Goal: Transaction & Acquisition: Purchase product/service

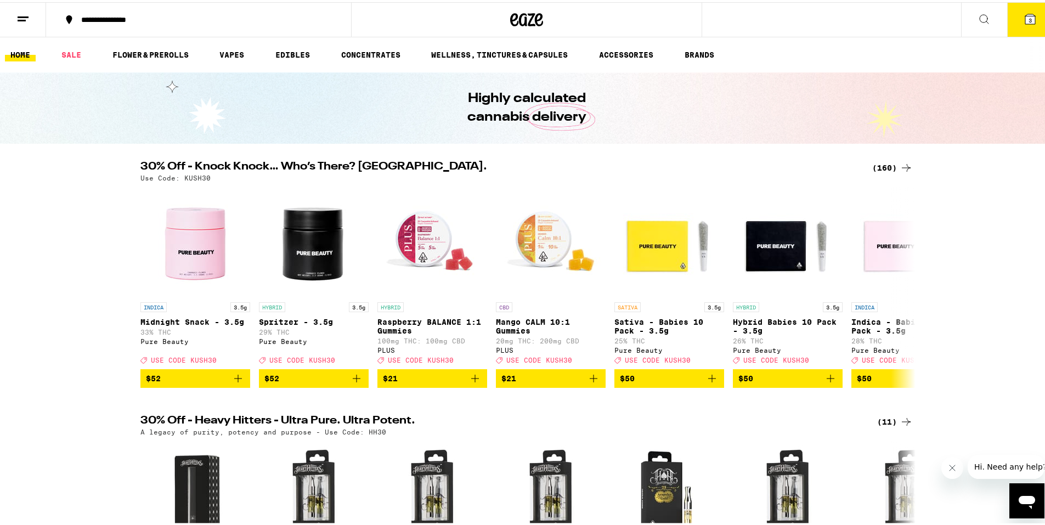
click at [26, 20] on icon at bounding box center [22, 16] width 13 height 13
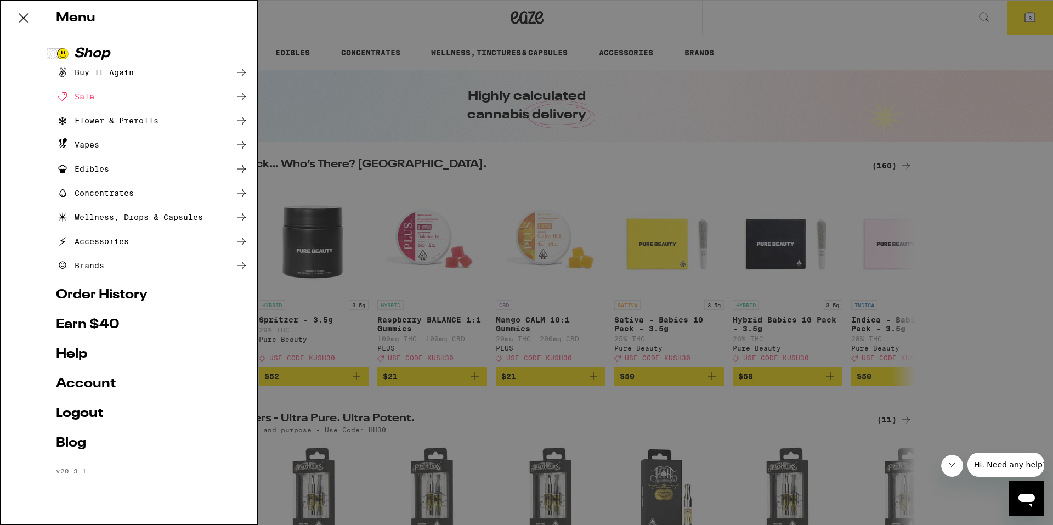
click at [26, 18] on icon at bounding box center [24, 18] width 22 height 22
